Goal: Find specific page/section: Find specific page/section

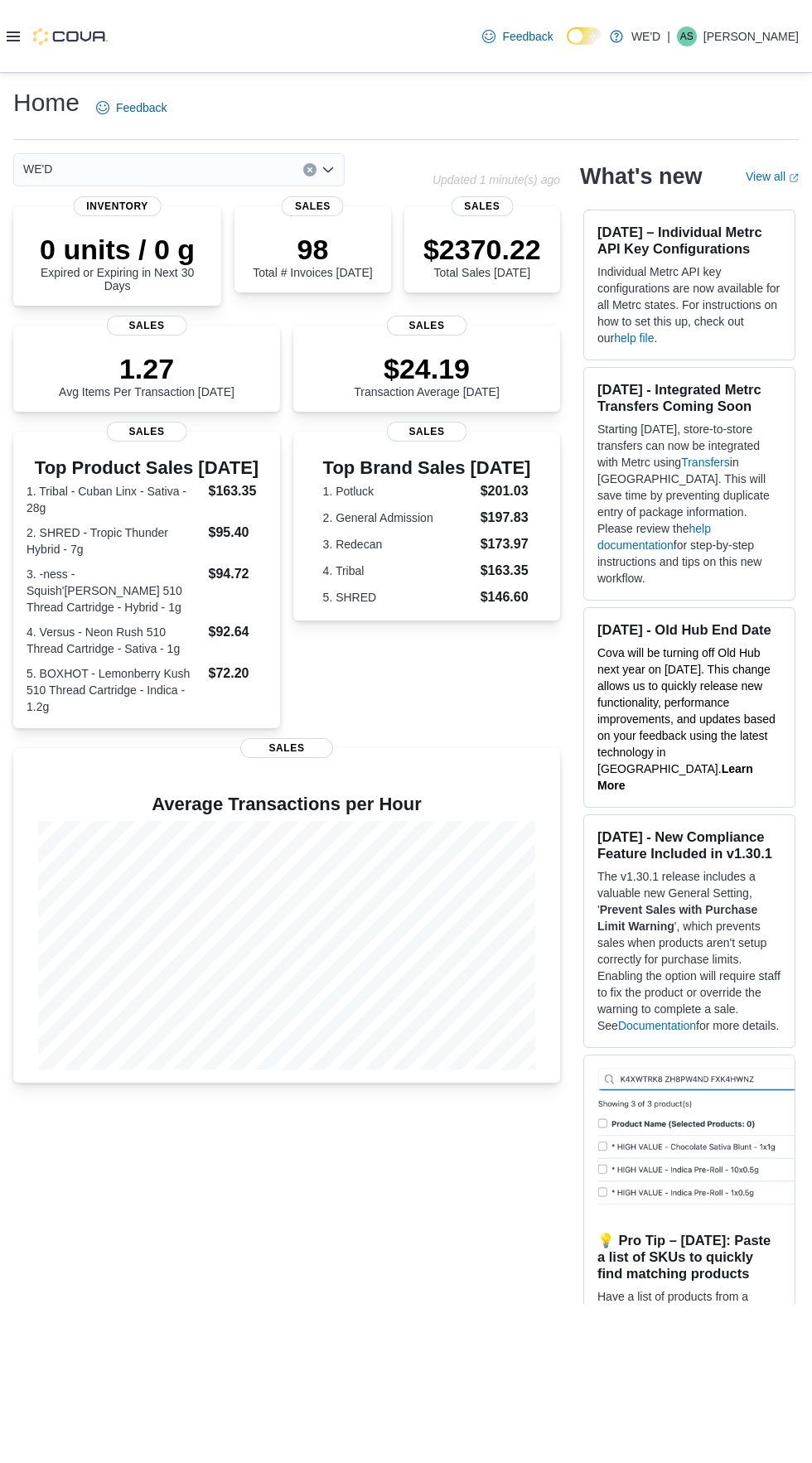
click at [310, 172] on icon "Clear input" at bounding box center [309, 170] width 4 height 4
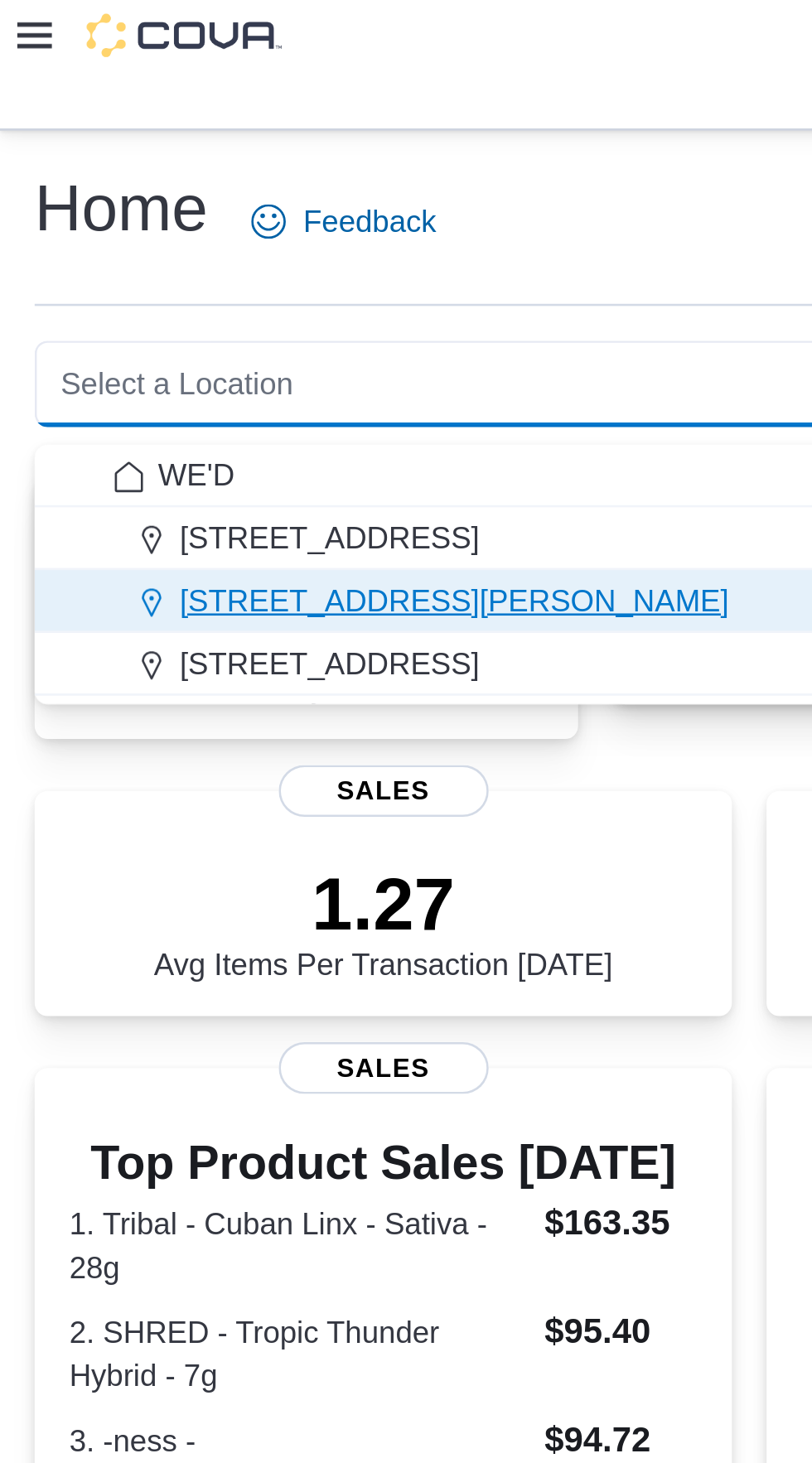
click at [92, 252] on span "[STREET_ADDRESS][PERSON_NAME]" at bounding box center [174, 253] width 211 height 17
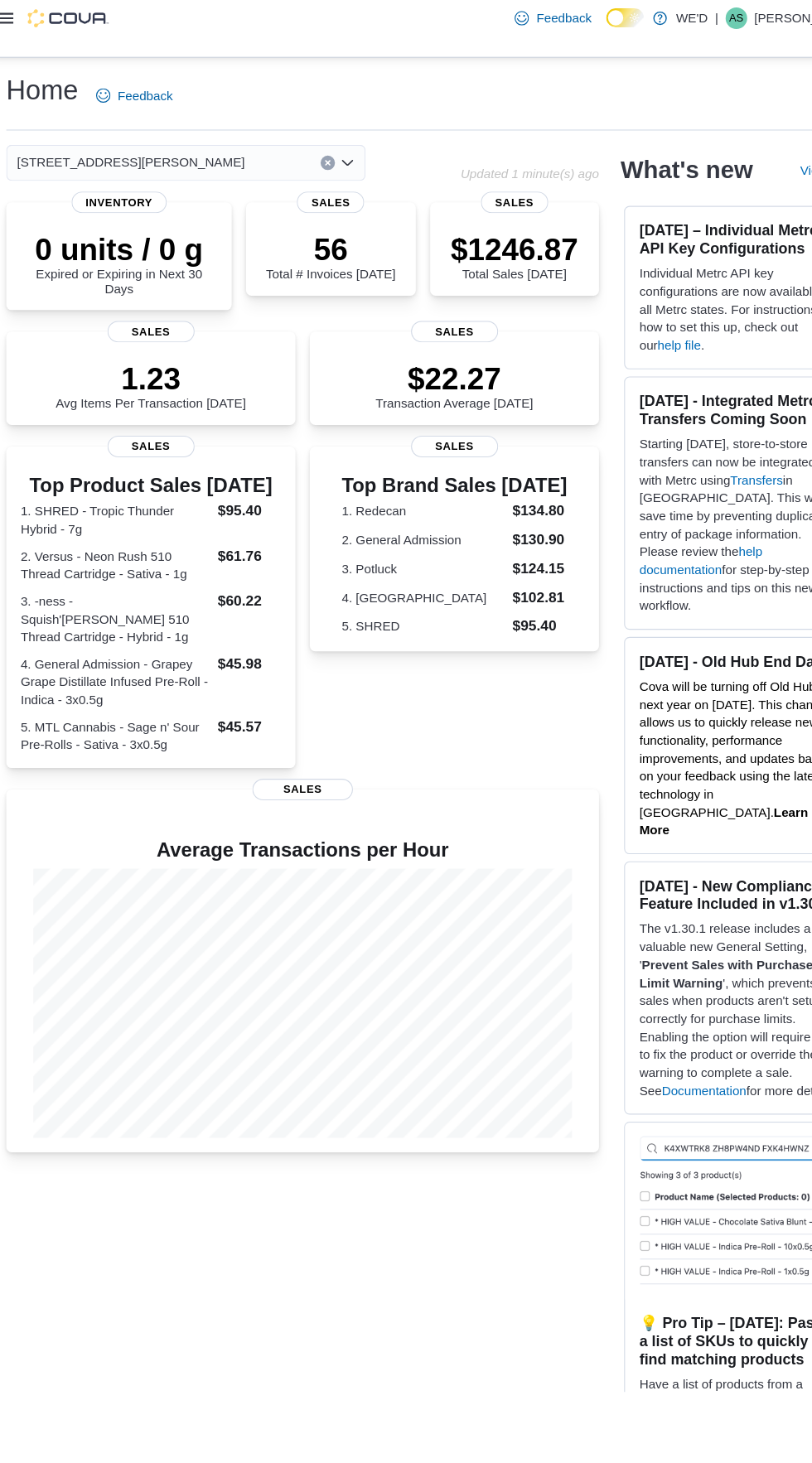
click at [305, 177] on button "Clear input" at bounding box center [310, 170] width 13 height 13
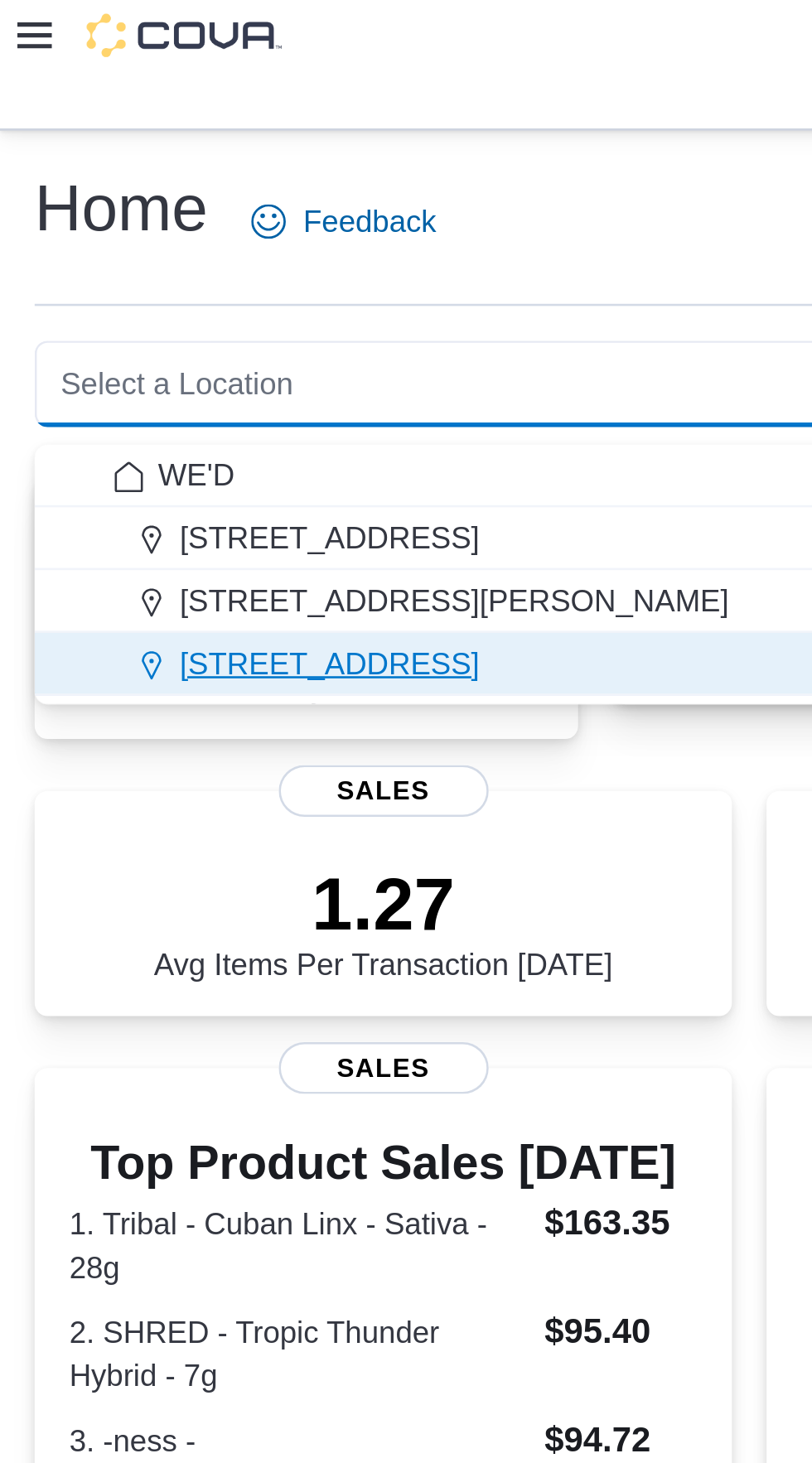
click at [96, 279] on span "[STREET_ADDRESS]" at bounding box center [126, 277] width 114 height 17
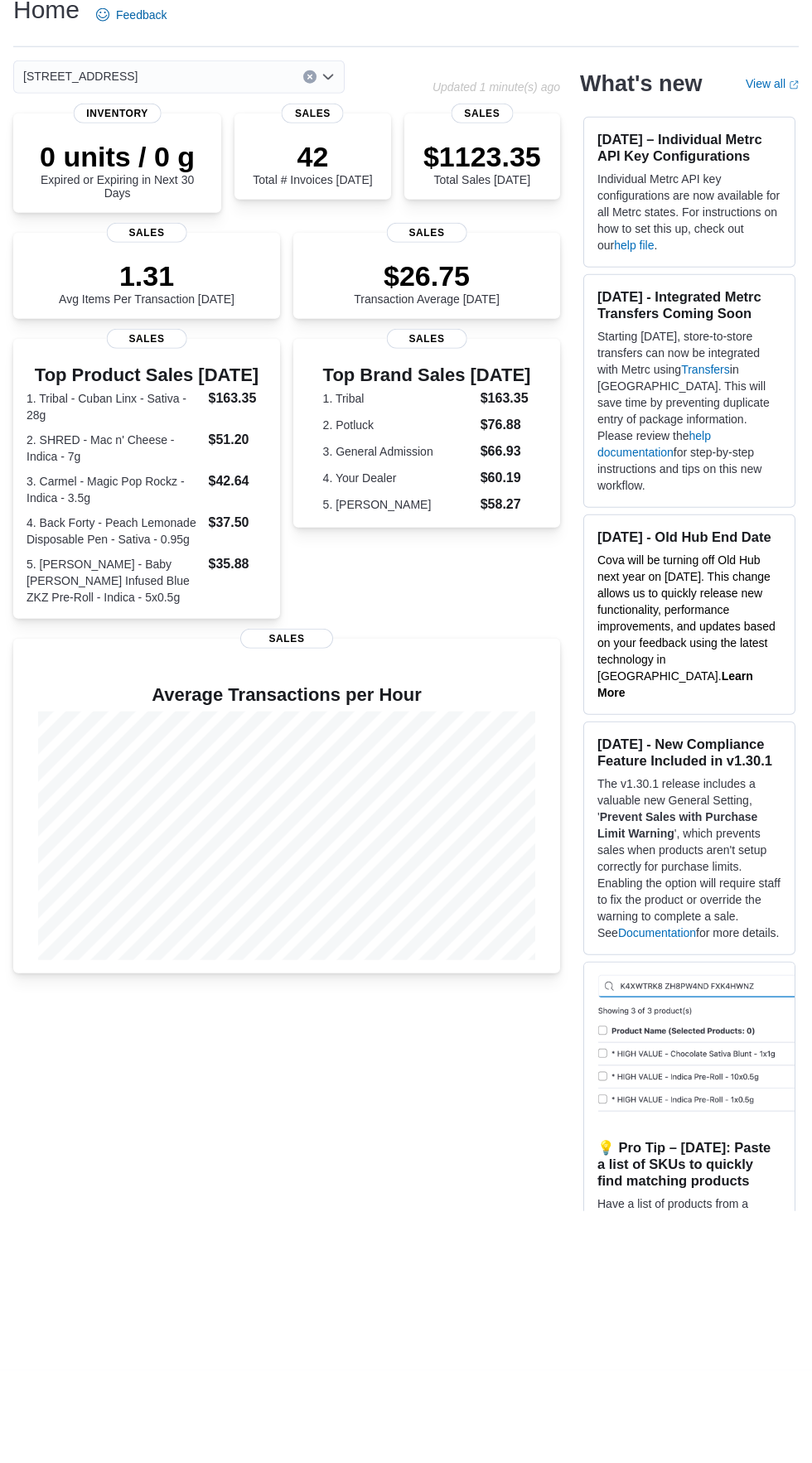
click at [310, 172] on icon "Clear input" at bounding box center [309, 170] width 4 height 4
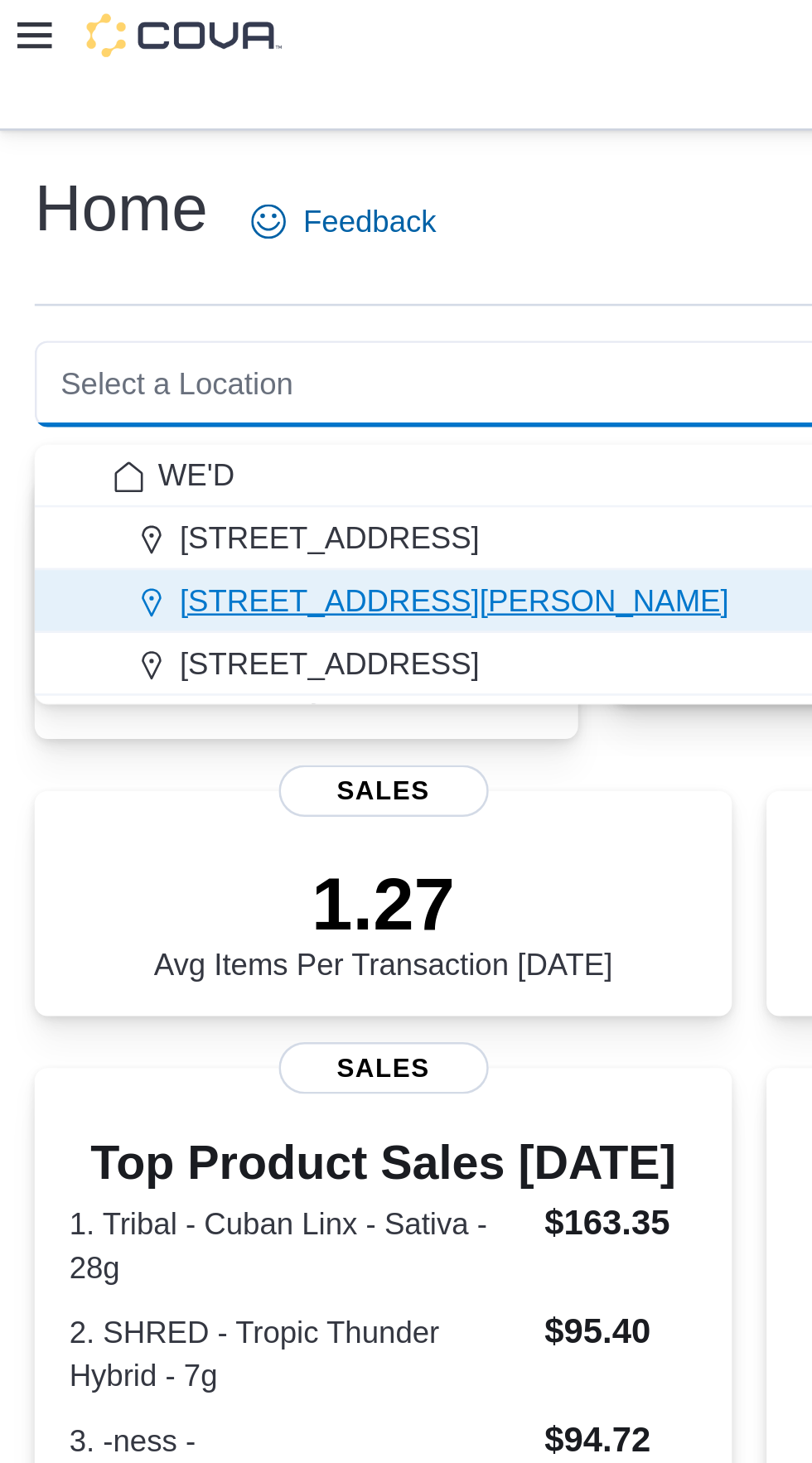
click at [84, 250] on span "[STREET_ADDRESS][PERSON_NAME]" at bounding box center [174, 253] width 211 height 17
